Goal: Task Accomplishment & Management: Complete application form

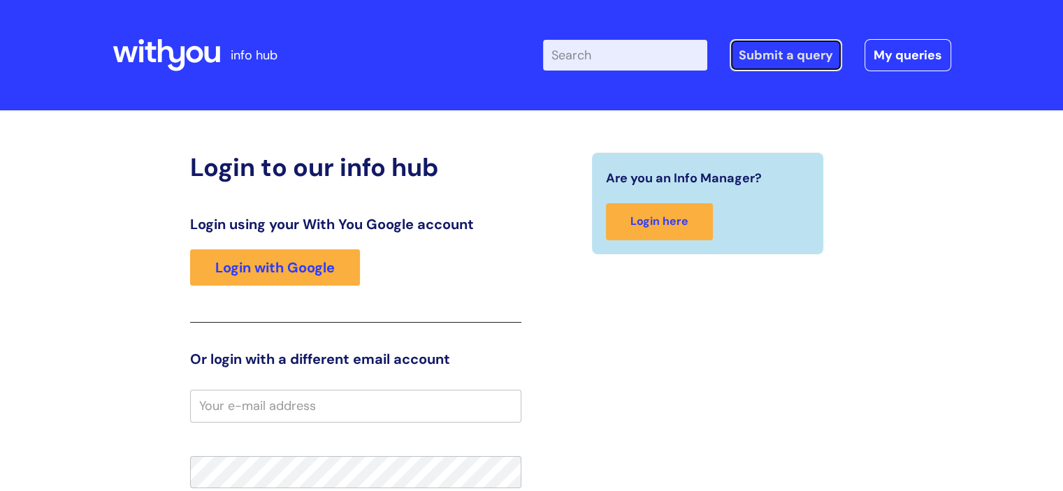
click at [775, 44] on link "Submit a query" at bounding box center [786, 55] width 113 height 32
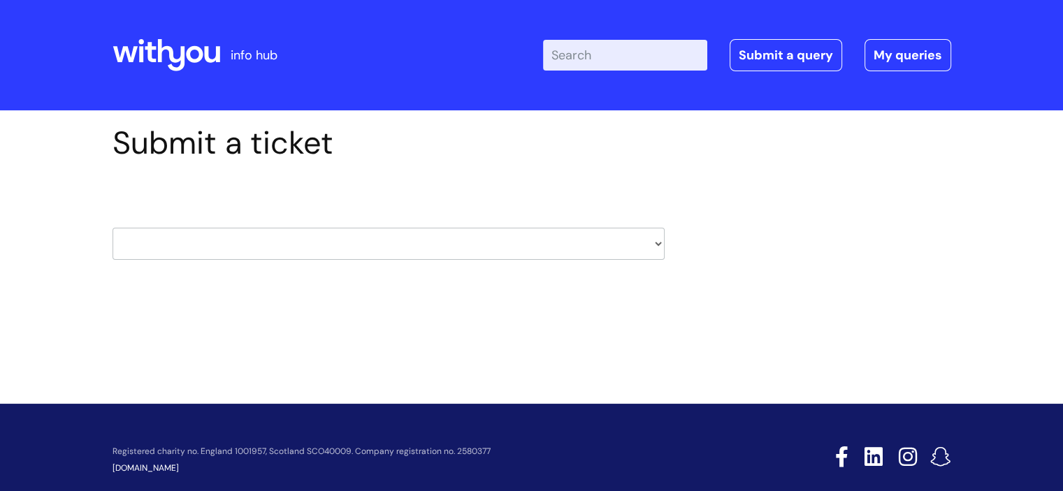
click at [482, 238] on select "HR / People IT and Support Clinical Drug Alerts Finance Accounts Data Support T…" at bounding box center [389, 244] width 552 height 32
select select "hr_/_people"
click at [113, 228] on select "HR / People IT and Support Clinical Drug Alerts Finance Accounts Data Support T…" at bounding box center [389, 244] width 552 height 32
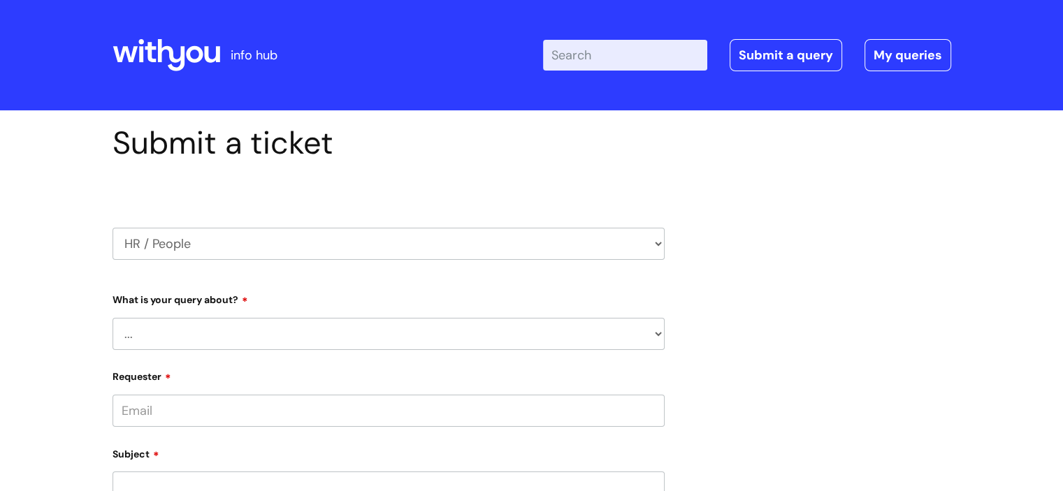
click at [301, 326] on select "... Absence Query Holiday Query Employee change request General HR Query iTrent…" at bounding box center [389, 334] width 552 height 32
select select "General HR Query"
click at [113, 318] on select "... Absence Query Holiday Query Employee change request General HR Query iTrent…" at bounding box center [389, 334] width 552 height 32
click at [298, 405] on input "Requester" at bounding box center [389, 411] width 552 height 32
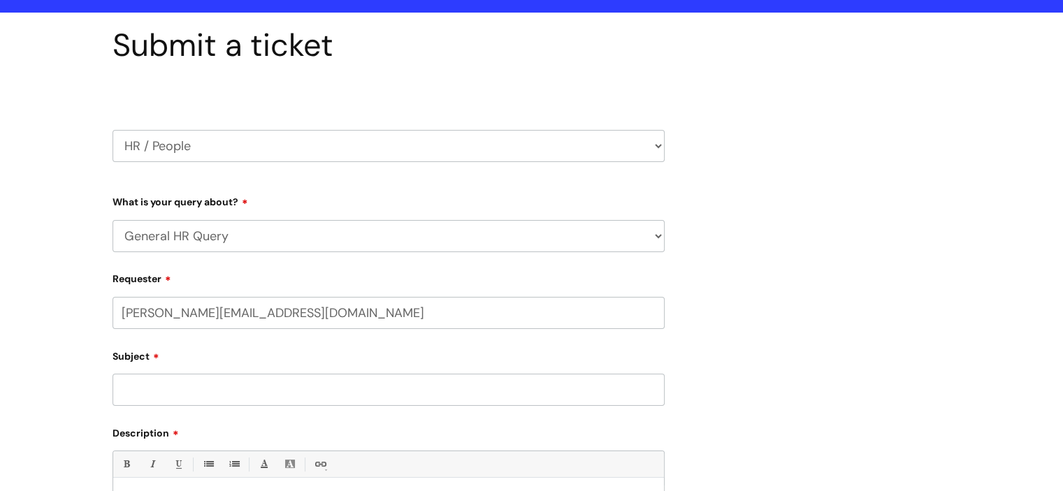
scroll to position [210, 0]
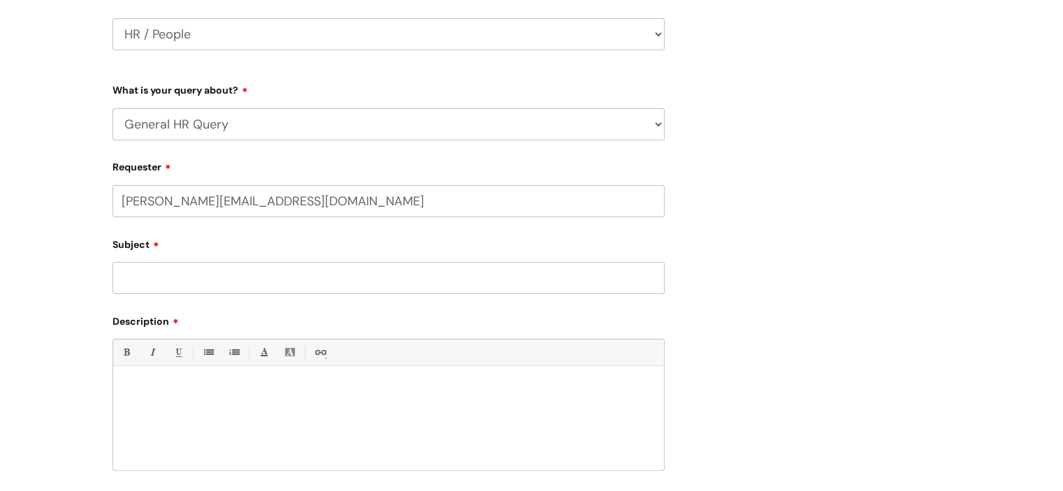
type input "vikki.wraith@wearewithyou.org.uk"
click at [246, 282] on input "Subject" at bounding box center [389, 279] width 552 height 32
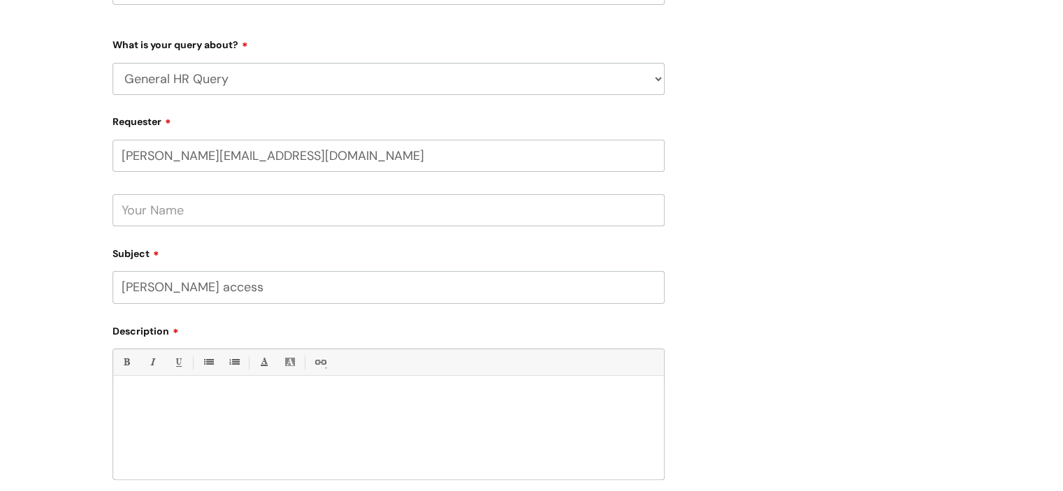
scroll to position [350, 0]
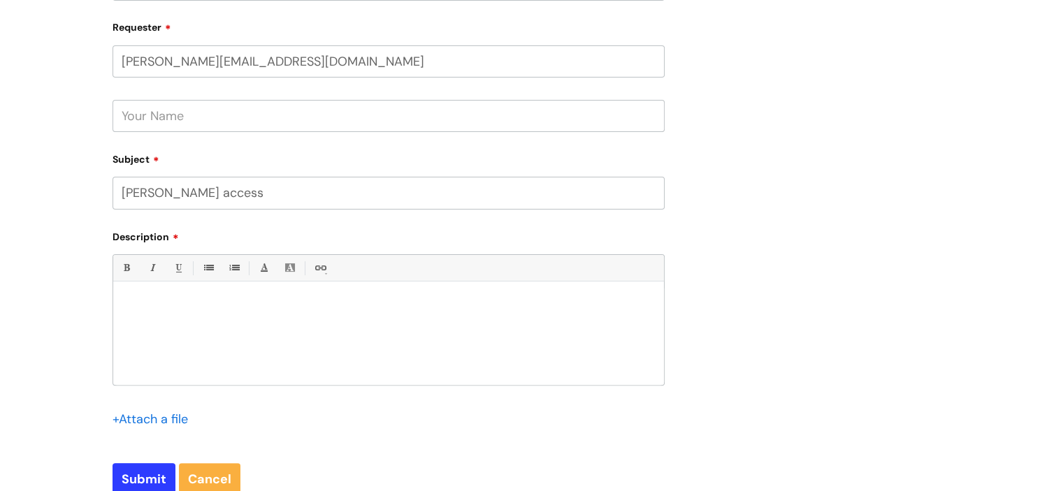
type input "Occy access"
click at [229, 296] on div at bounding box center [388, 337] width 551 height 96
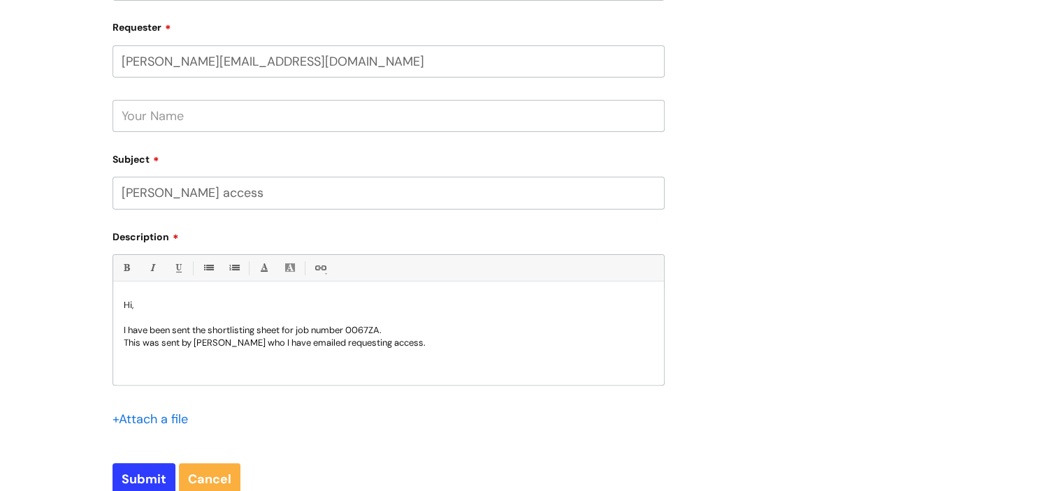
click at [422, 344] on p "This was sent by Emily Frost who I have emailed requesting access." at bounding box center [389, 343] width 530 height 13
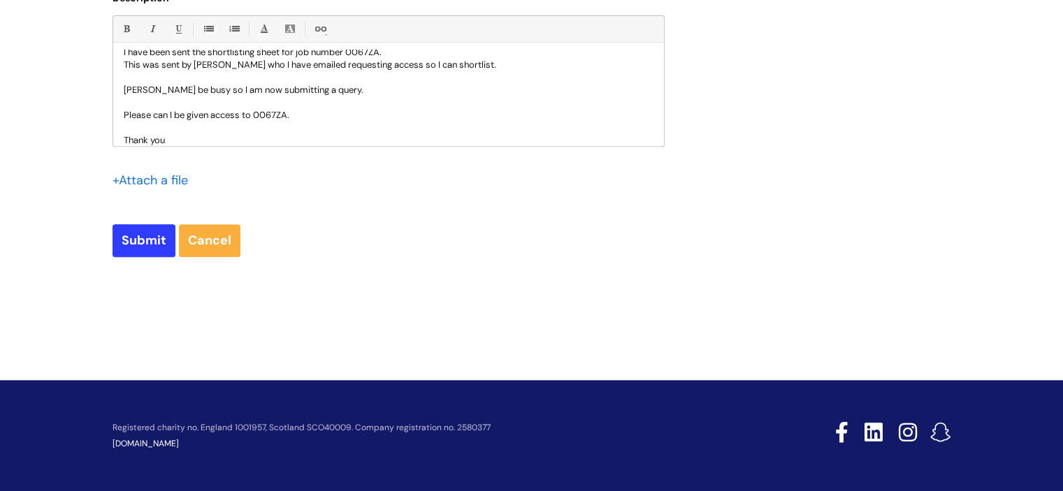
scroll to position [589, 0]
click at [143, 231] on input "Submit" at bounding box center [144, 240] width 63 height 32
type input "Please Wait..."
